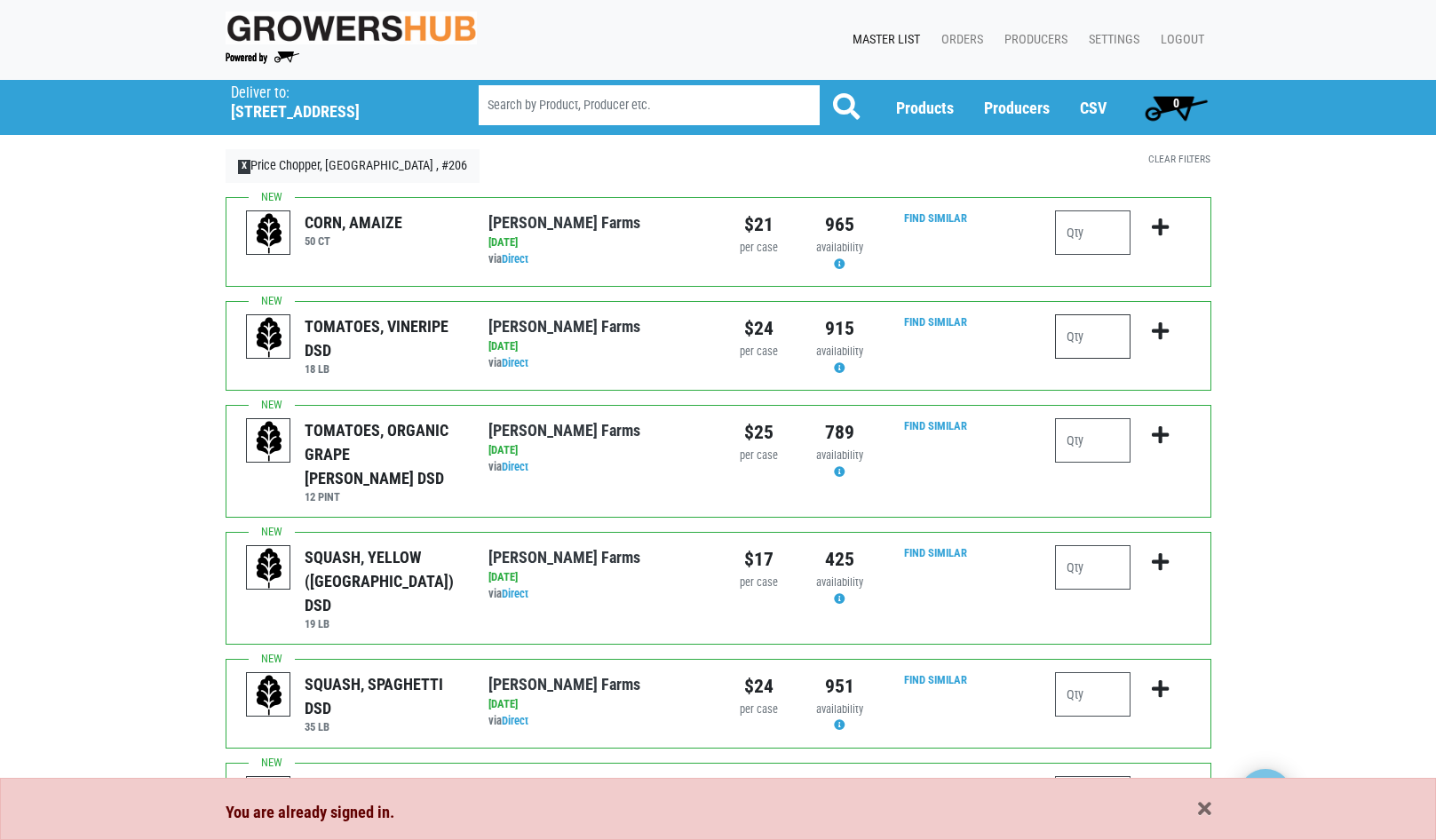
drag, startPoint x: 1117, startPoint y: 317, endPoint x: 1135, endPoint y: 361, distance: 47.5
click at [1123, 325] on input "number" at bounding box center [1092, 336] width 76 height 44
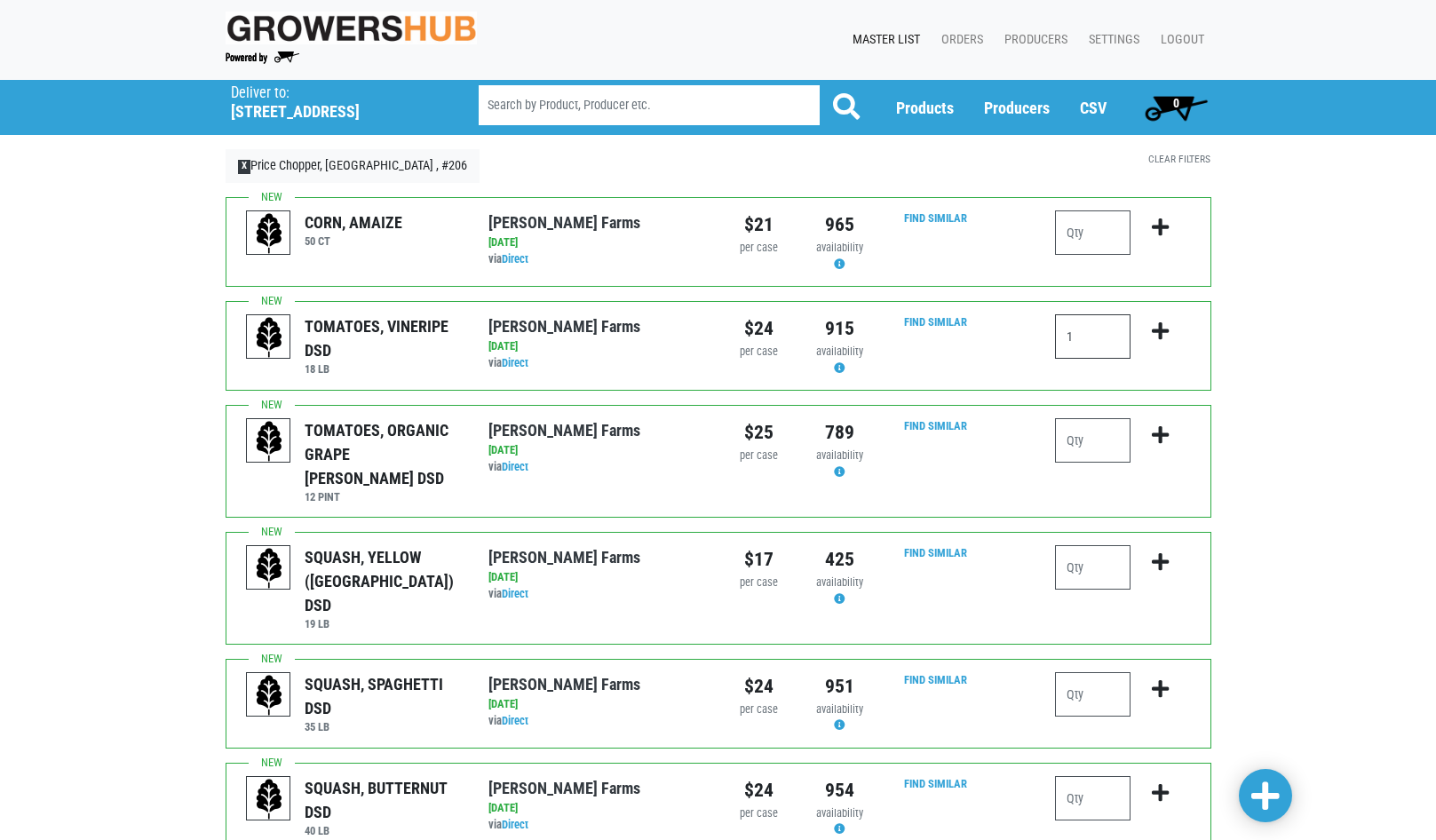
type input "1"
click at [1160, 322] on icon "submit" at bounding box center [1159, 331] width 17 height 20
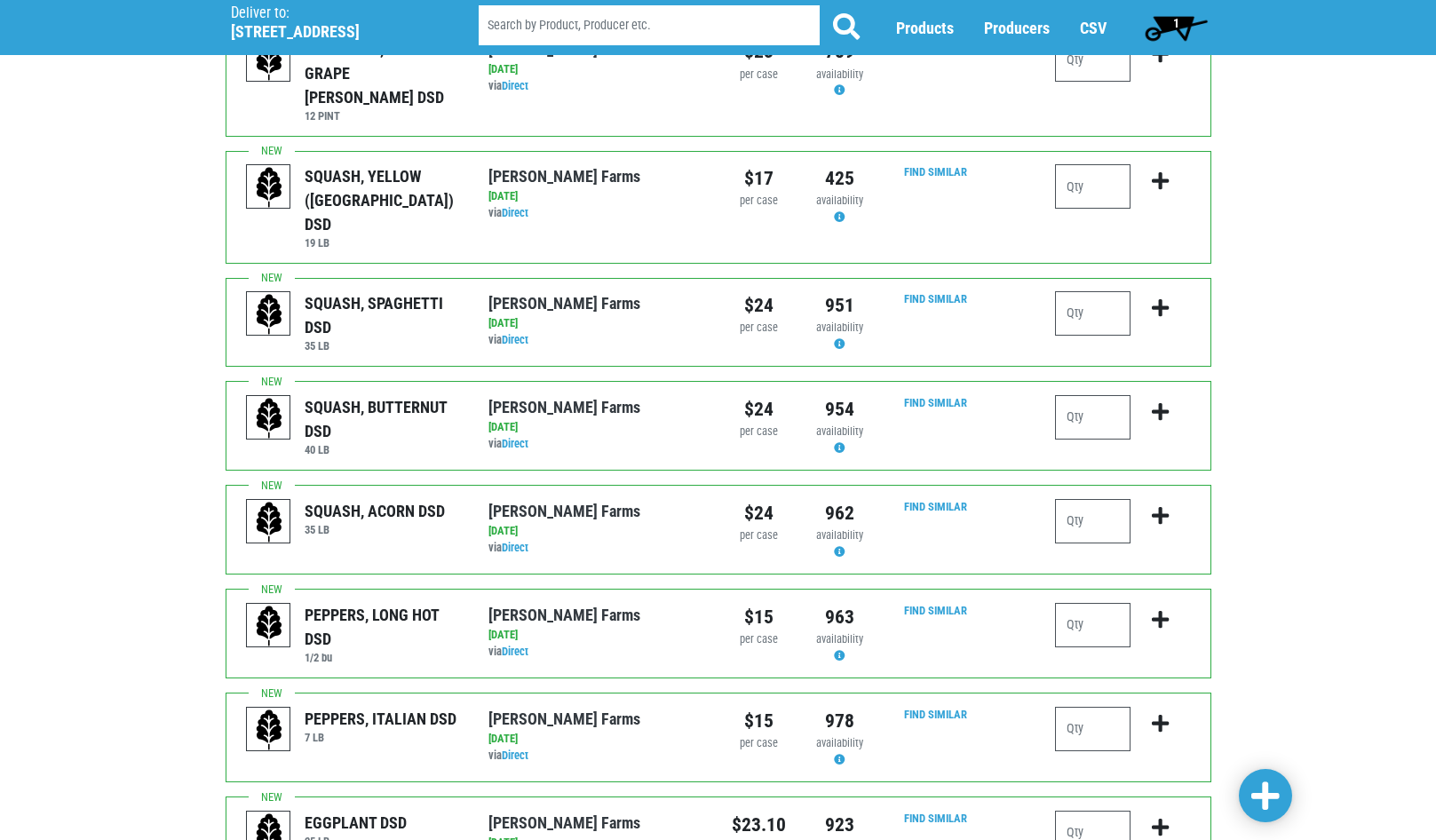
scroll to position [444, 0]
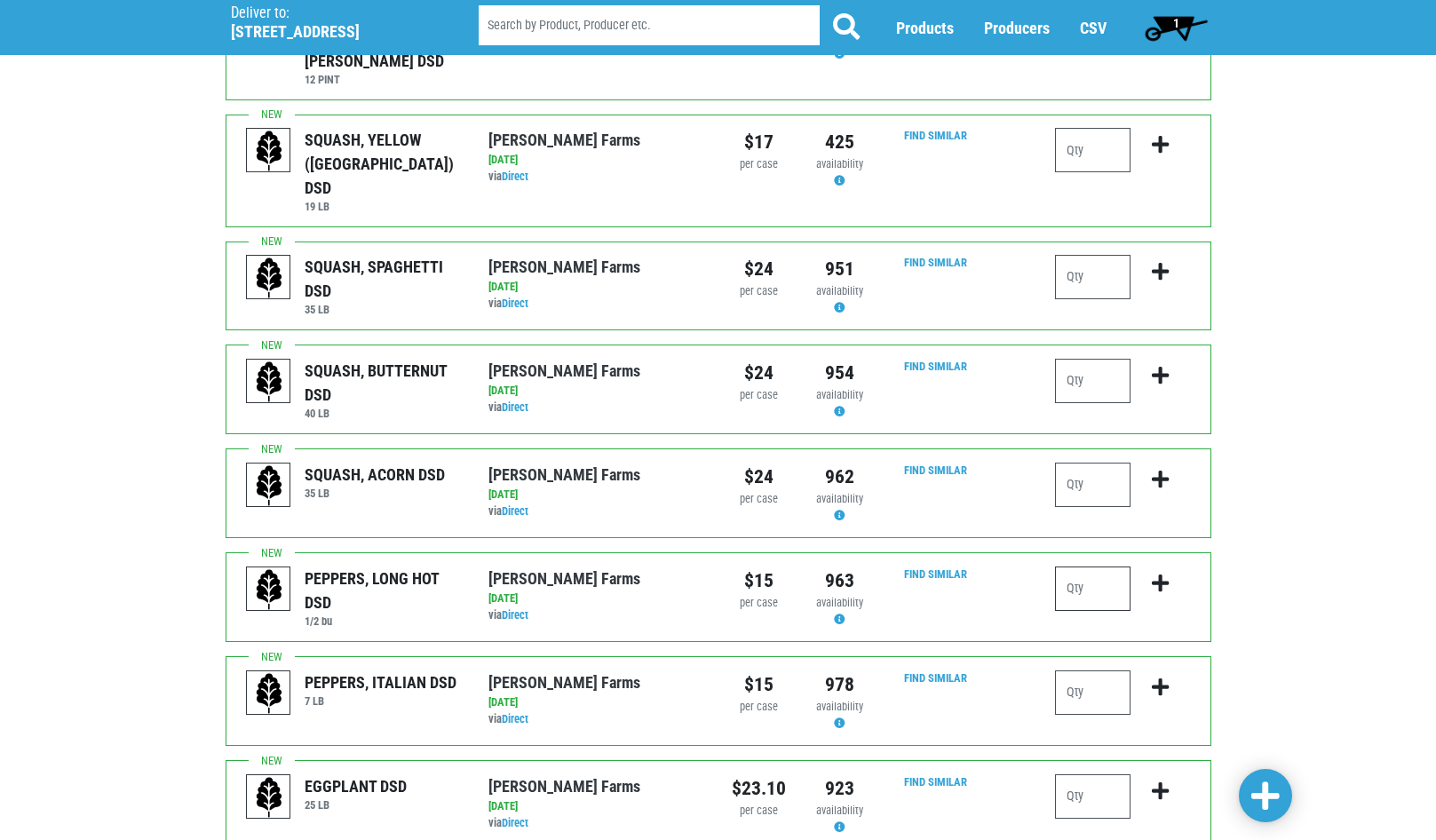
click at [1122, 566] on input "number" at bounding box center [1092, 588] width 76 height 44
type input "1"
click at [1162, 566] on button "submit" at bounding box center [1160, 594] width 41 height 56
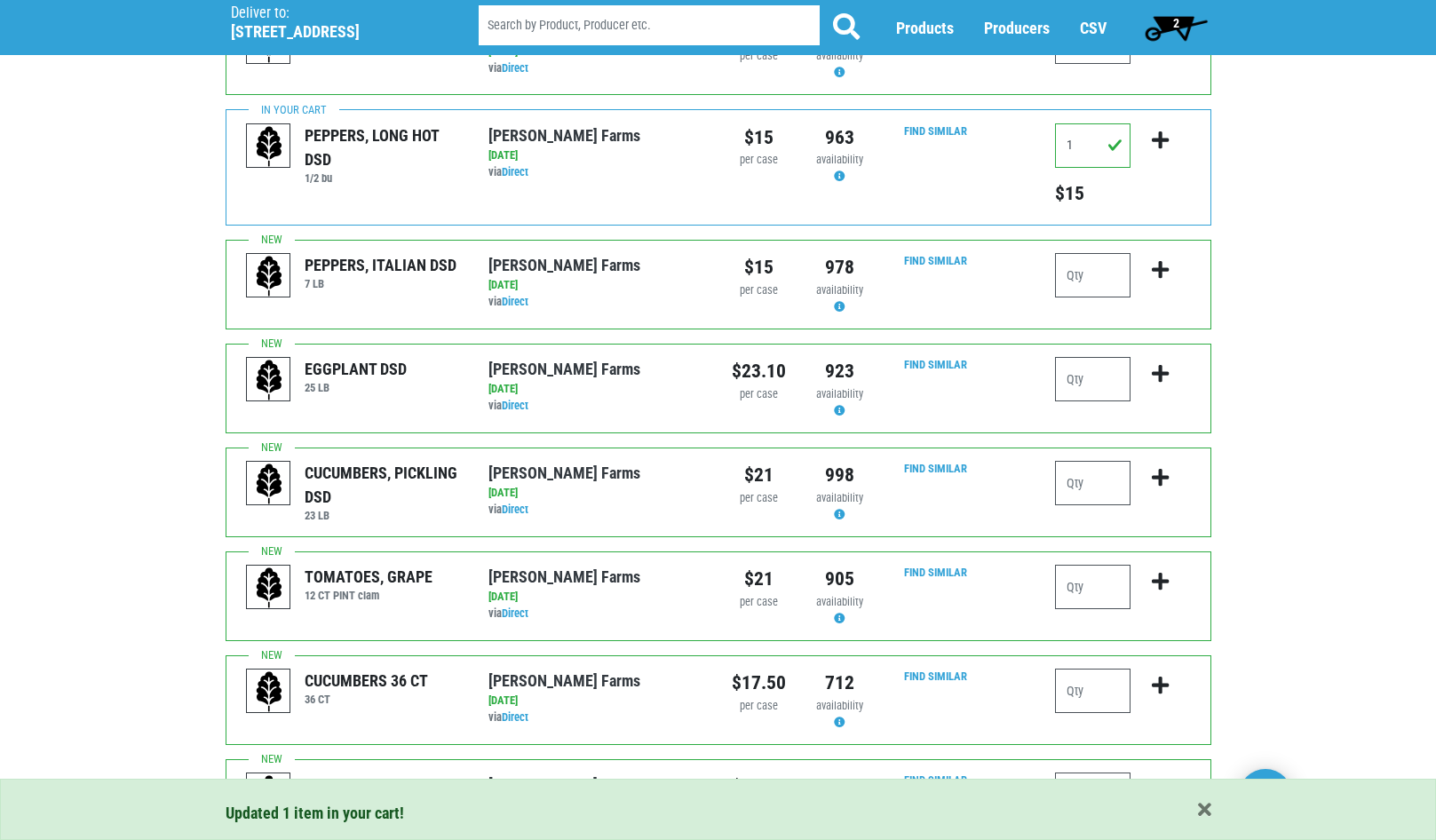
scroll to position [888, 0]
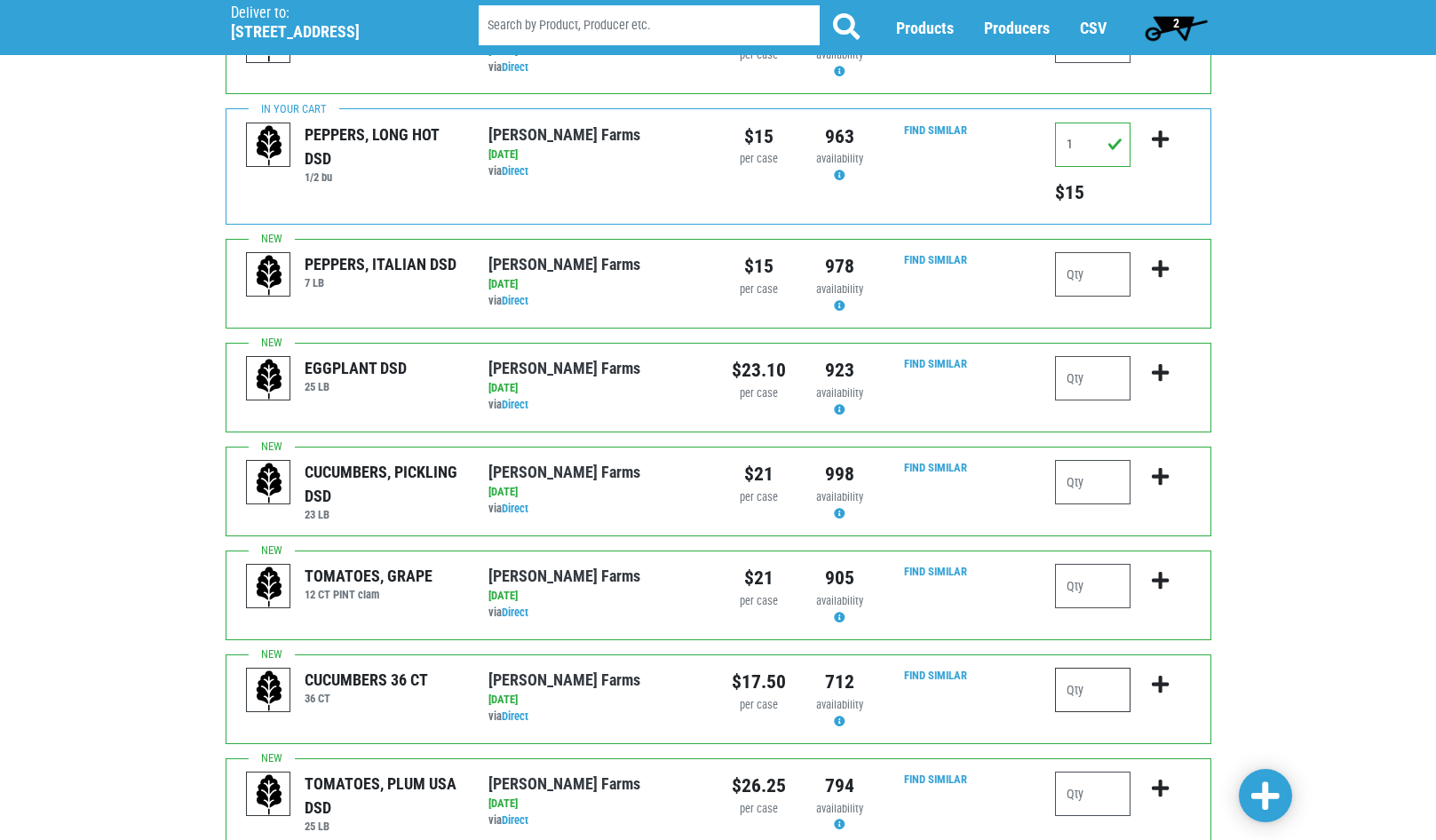
click at [1096, 668] on input "number" at bounding box center [1092, 689] width 76 height 44
type input "6"
click at [1161, 675] on icon "submit" at bounding box center [1159, 684] width 17 height 20
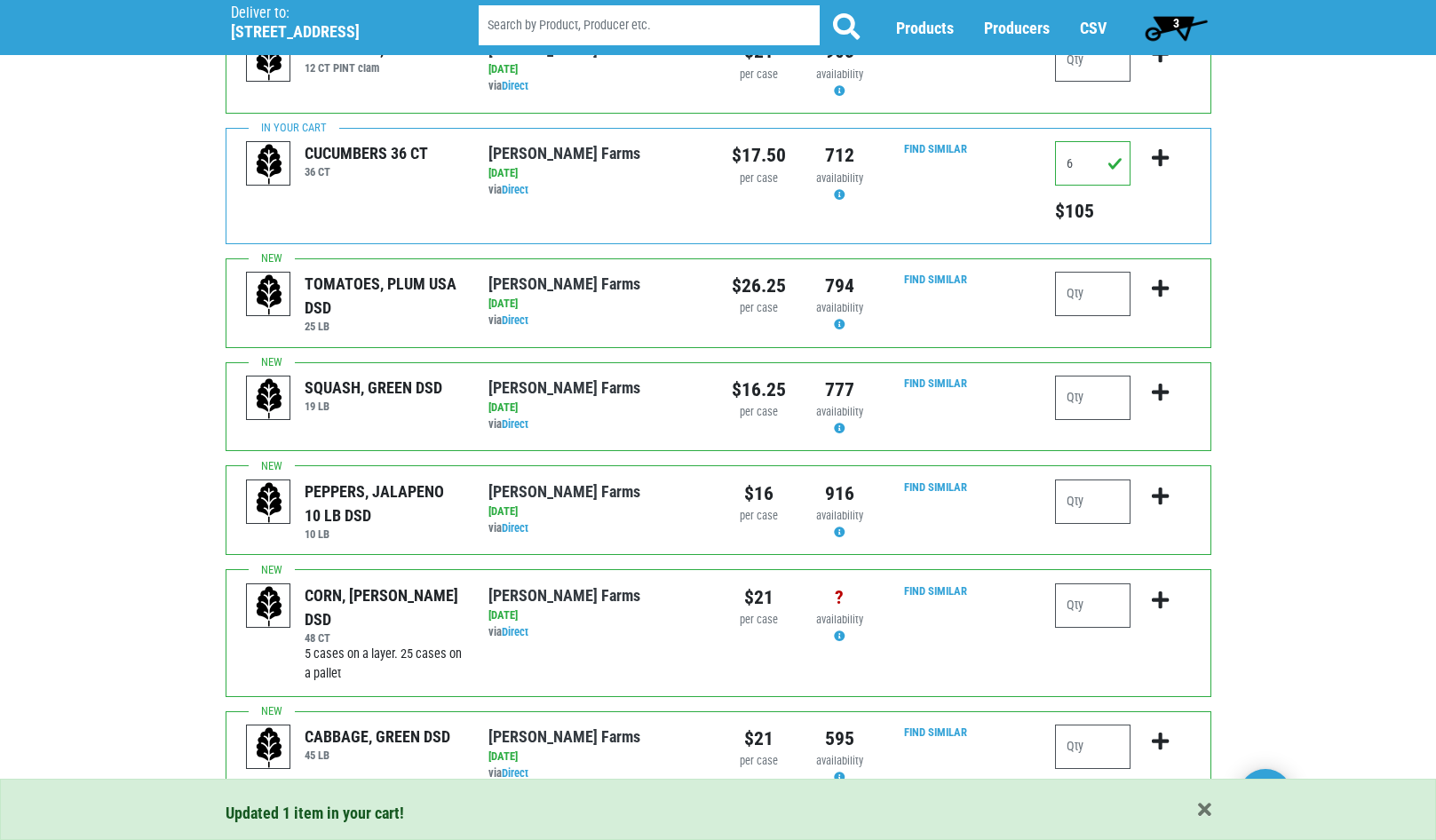
scroll to position [1420, 0]
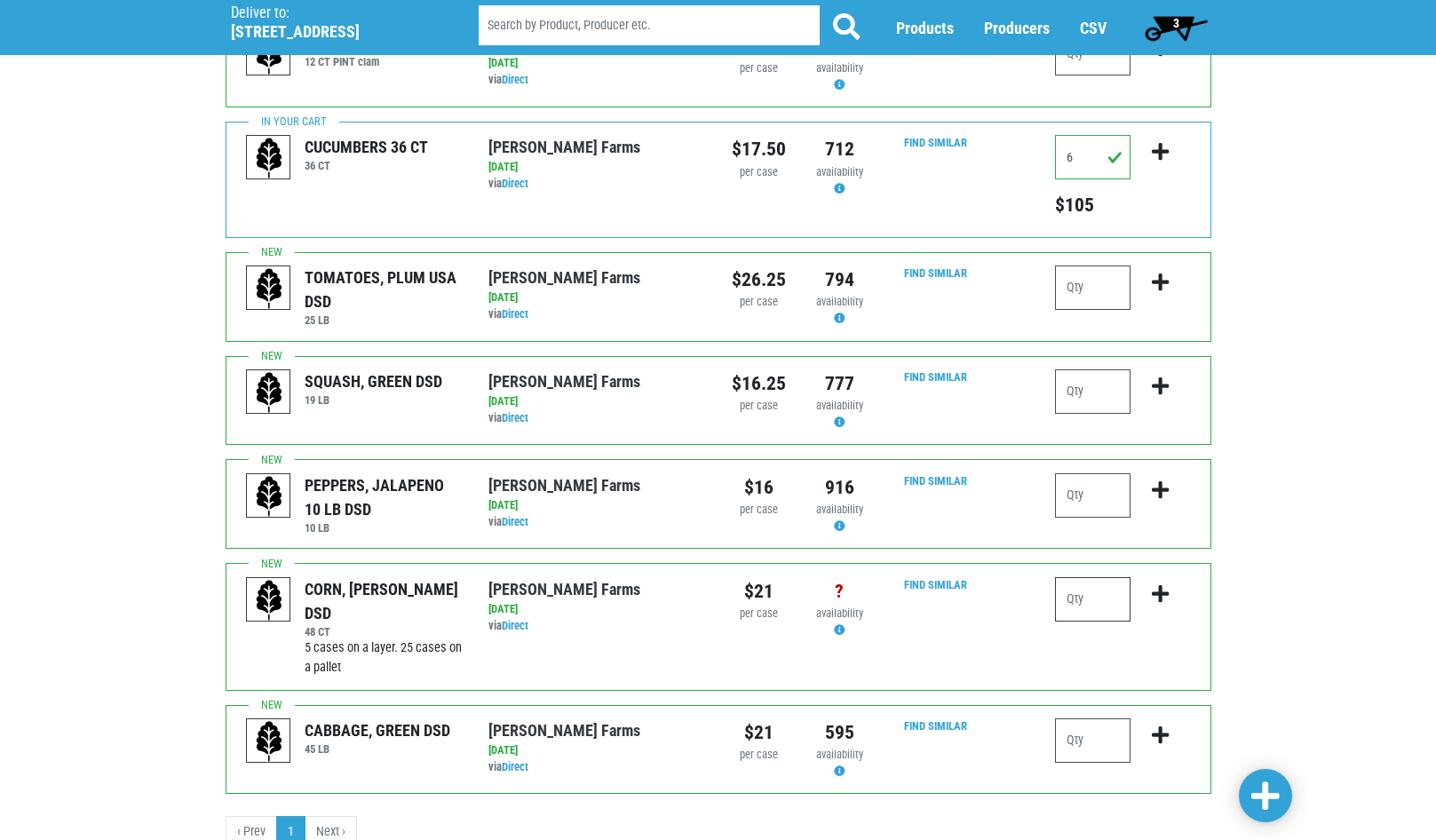
click at [1104, 577] on input "number" at bounding box center [1092, 599] width 76 height 44
type input "15"
click at [1163, 584] on icon "submit" at bounding box center [1159, 594] width 17 height 20
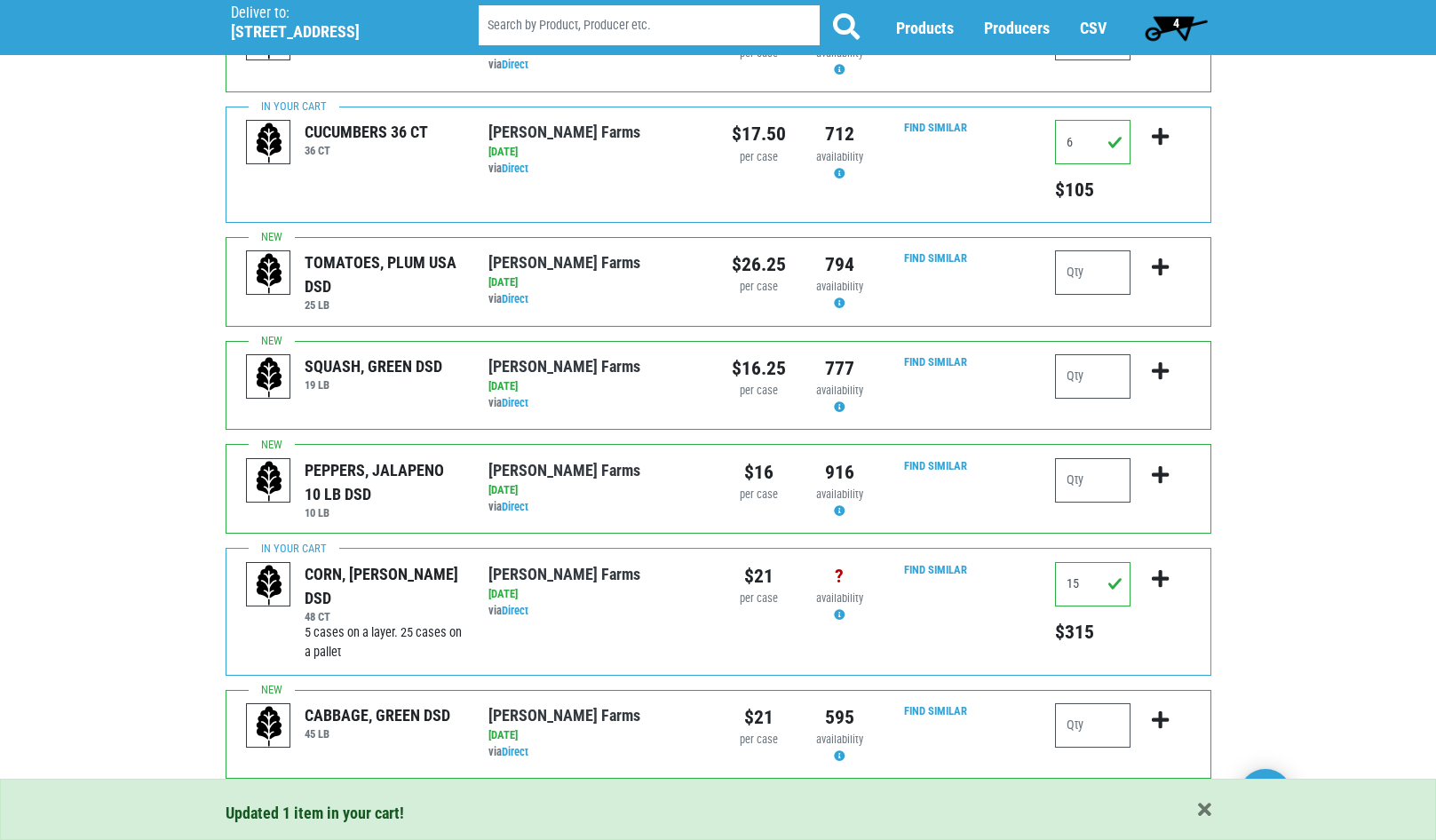
scroll to position [1442, 0]
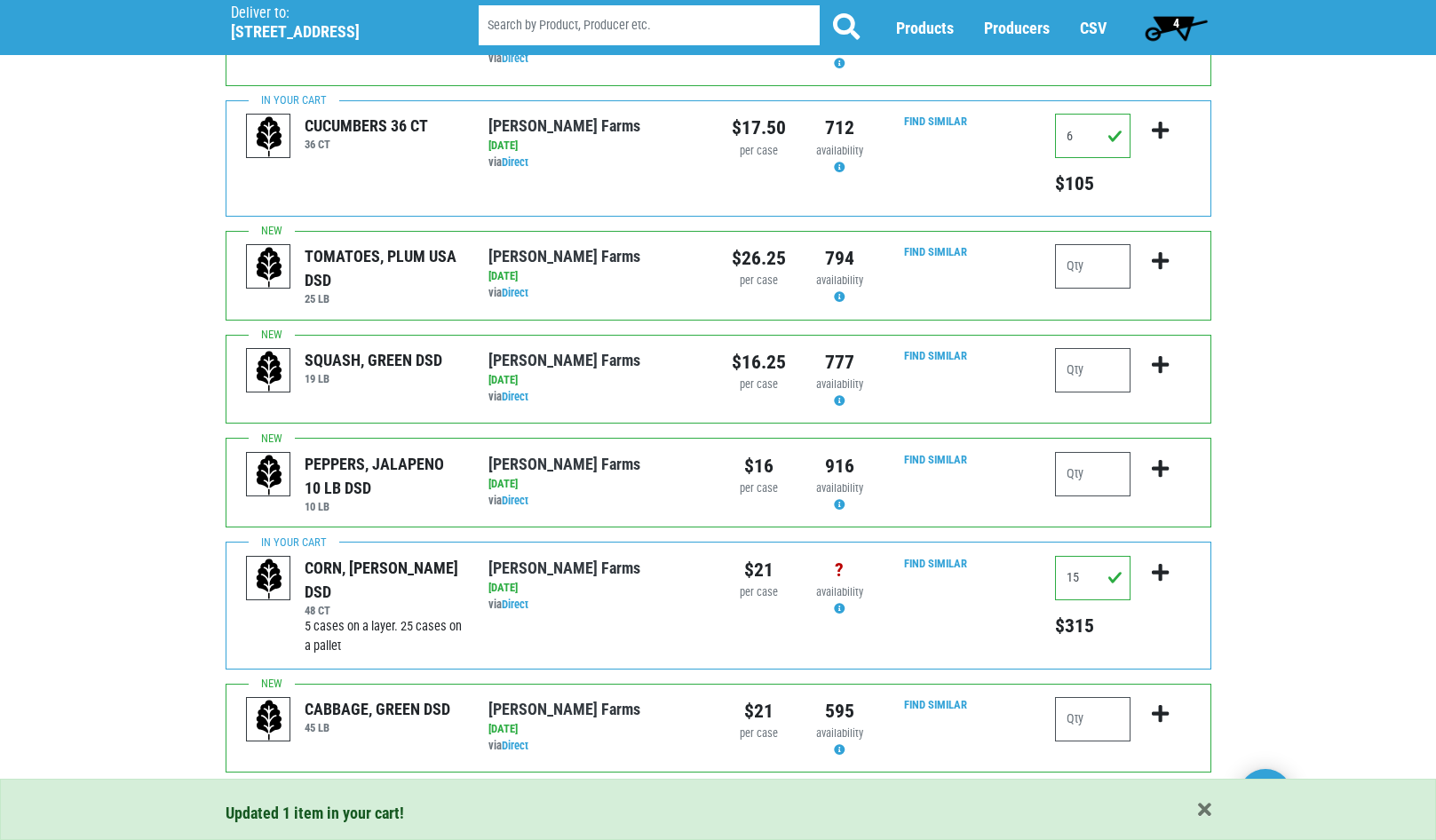
click at [332, 795] on li "Next ›" at bounding box center [331, 810] width 51 height 32
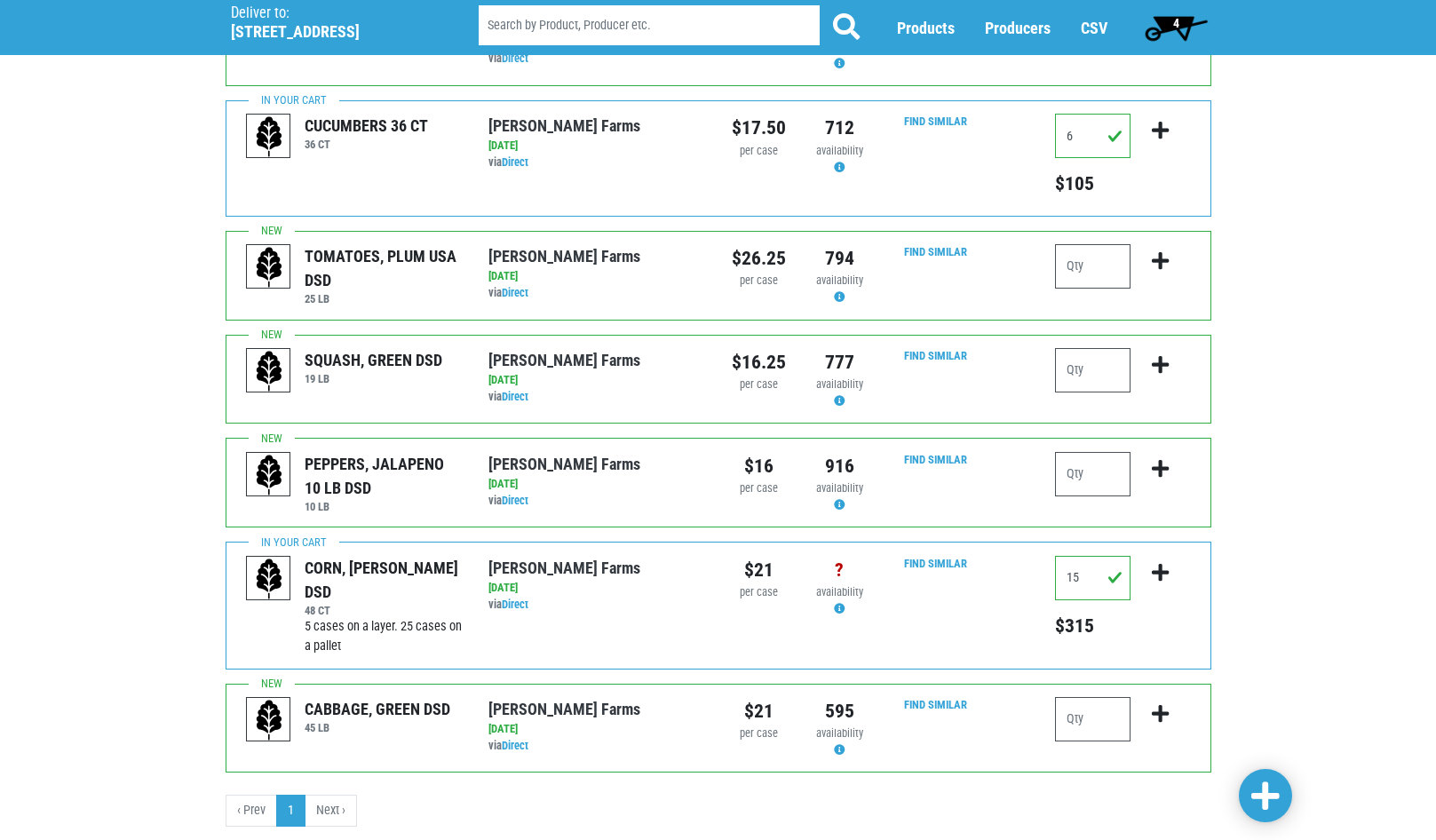
click at [1175, 25] on span "4" at bounding box center [1176, 23] width 6 height 14
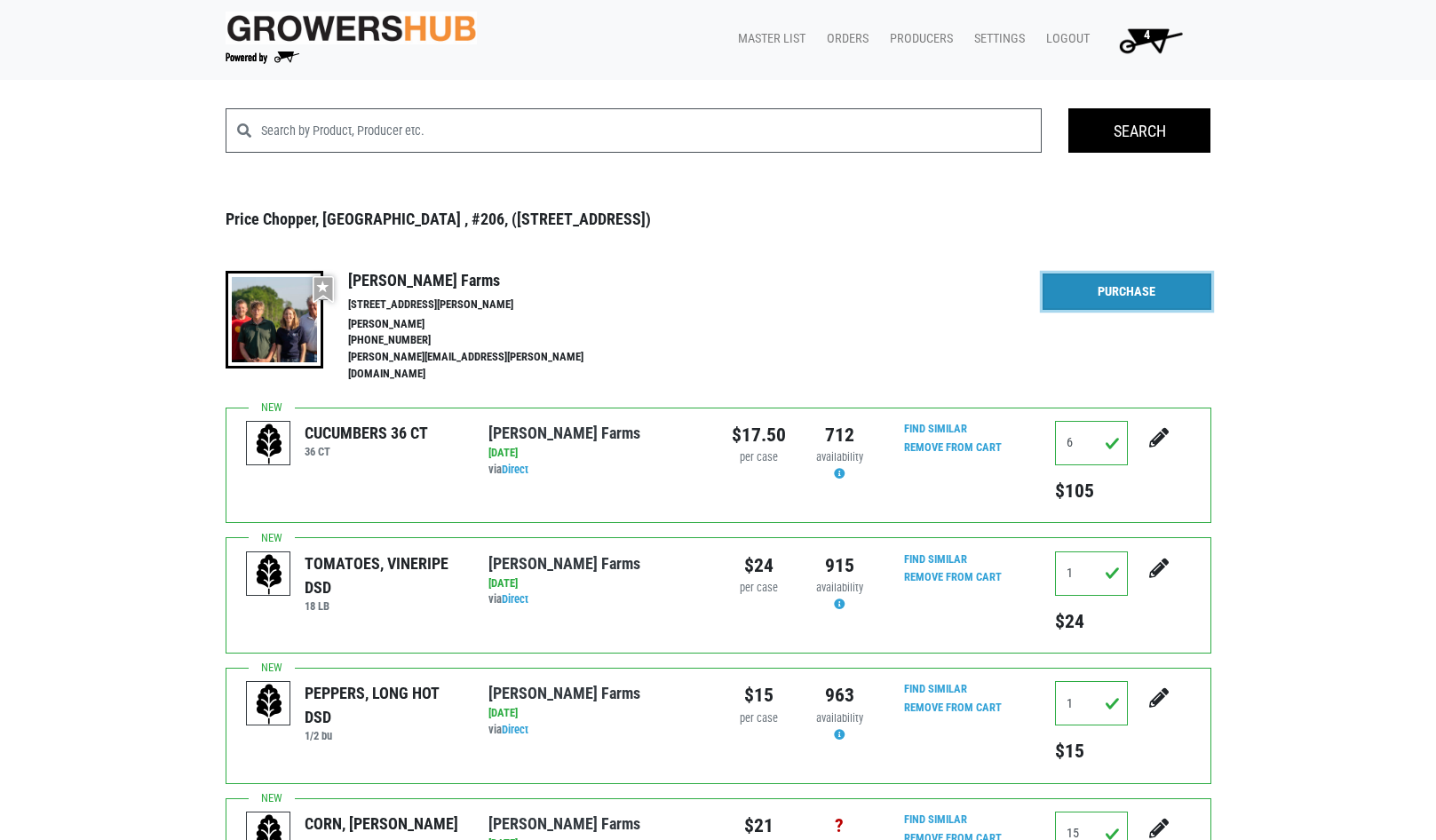
click at [1142, 288] on link "Purchase" at bounding box center [1126, 292] width 168 height 37
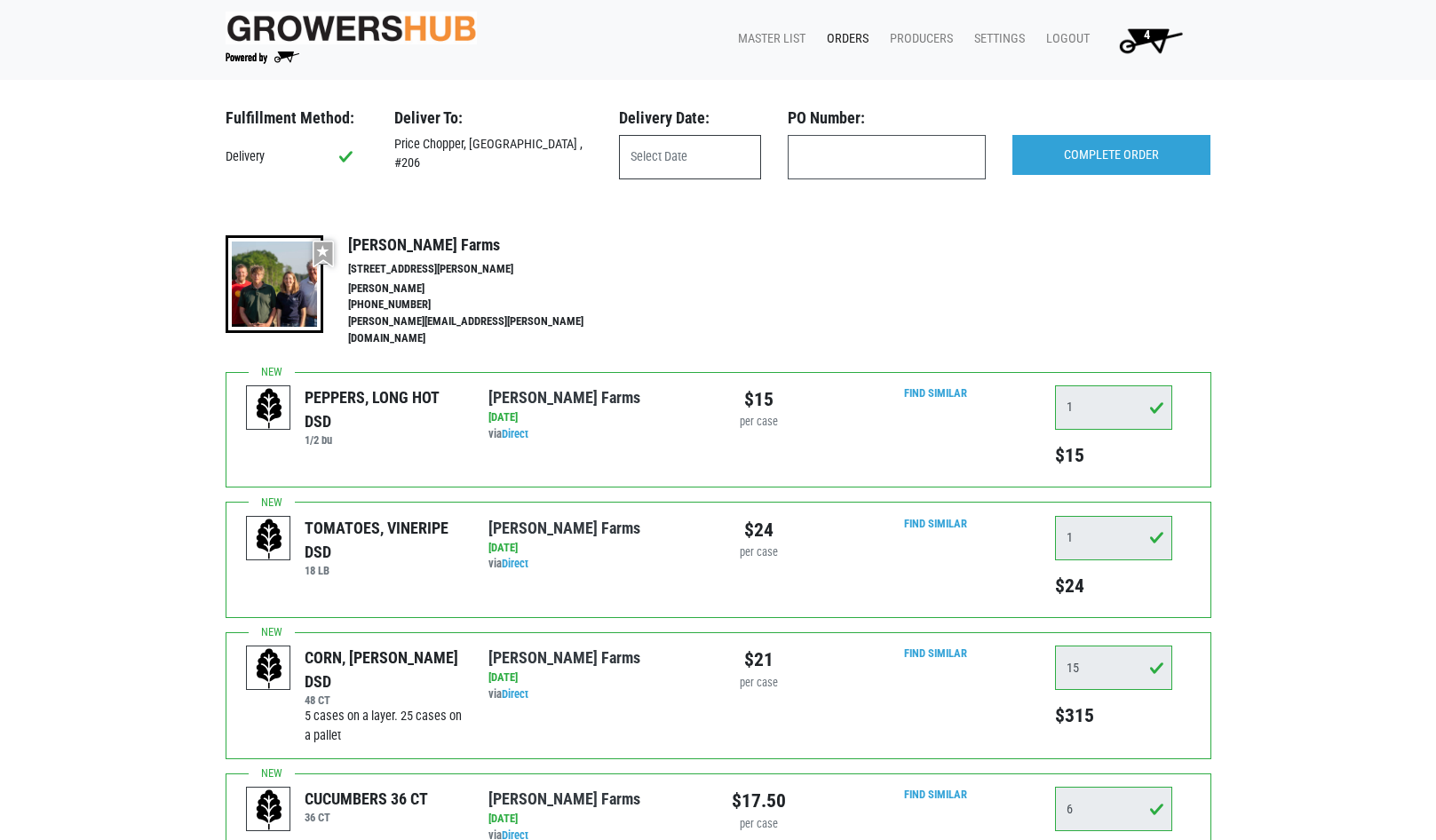
click at [690, 149] on input "text" at bounding box center [689, 157] width 142 height 44
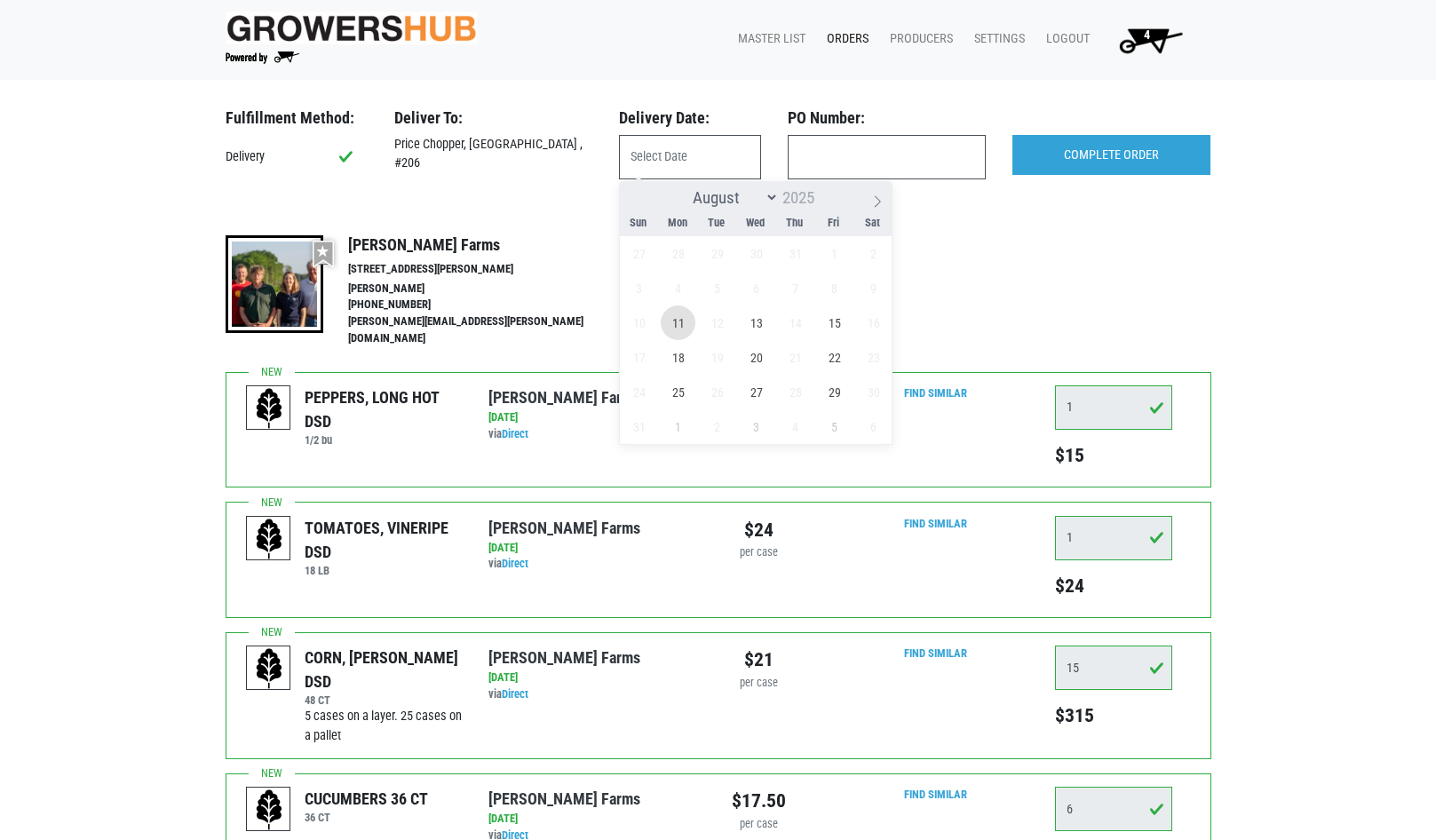
click at [677, 314] on span "11" at bounding box center [678, 322] width 34 height 34
type input "[DATE]"
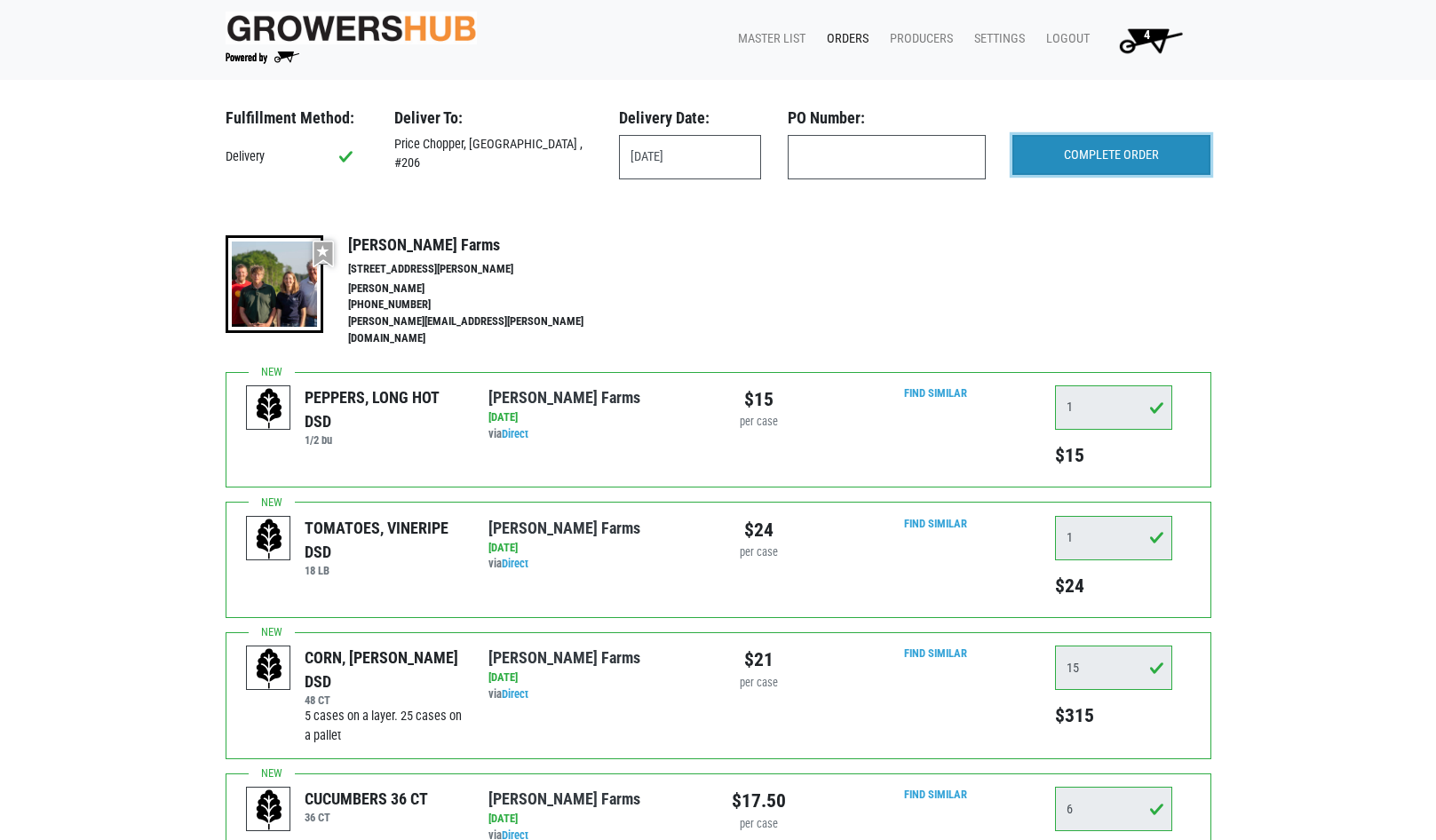
click at [1123, 156] on input "COMPLETE ORDER" at bounding box center [1111, 155] width 198 height 40
